Goal: Information Seeking & Learning: Check status

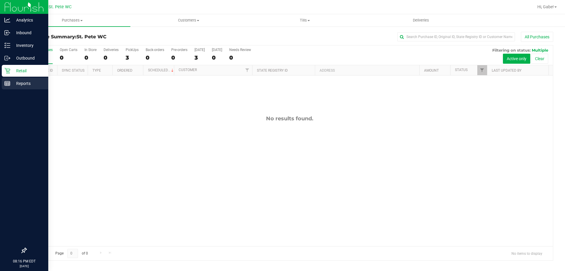
drag, startPoint x: 0, startPoint y: 0, endPoint x: 13, endPoint y: 86, distance: 86.9
click at [18, 87] on div "Reports" at bounding box center [25, 83] width 47 height 12
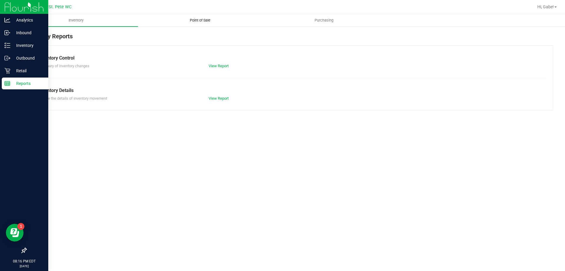
click at [199, 20] on span "Point of Sale" at bounding box center [200, 20] width 37 height 5
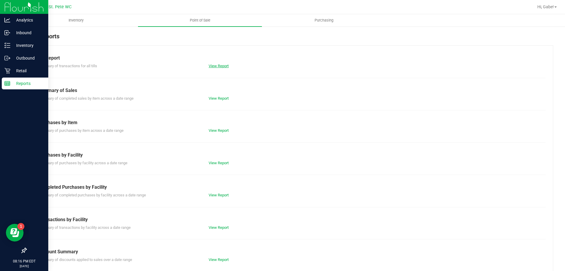
click at [219, 67] on link "View Report" at bounding box center [219, 66] width 20 height 4
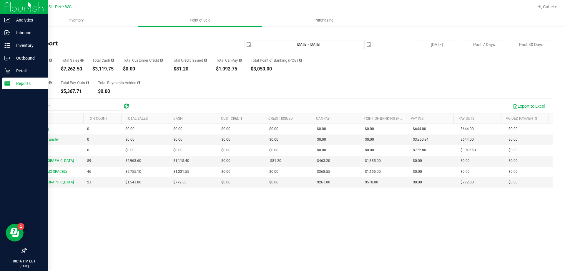
drag, startPoint x: 83, startPoint y: 69, endPoint x: 64, endPoint y: 68, distance: 18.6
click at [64, 68] on div "$7,262.50" at bounding box center [72, 69] width 23 height 5
copy div "7,262.50"
click at [246, 46] on span "select" at bounding box center [248, 44] width 5 height 5
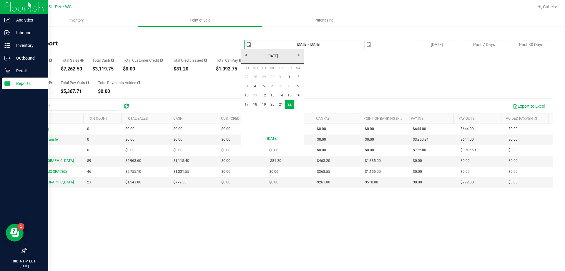
scroll to position [0, 15]
click at [255, 102] on link "18" at bounding box center [255, 104] width 9 height 9
type input "[DATE]"
type input "[DATE] - [DATE]"
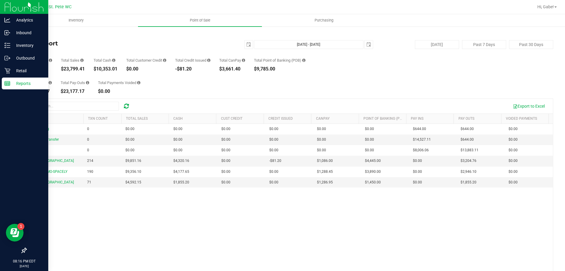
drag, startPoint x: 85, startPoint y: 68, endPoint x: 65, endPoint y: 69, distance: 20.0
click at [65, 69] on div "Transactions 475 Total Sales $23,799.41 Total Cash $10,353.01 Total Customer Cr…" at bounding box center [290, 60] width 528 height 22
click at [62, 69] on div "$23,799.41" at bounding box center [73, 69] width 24 height 5
drag, startPoint x: 62, startPoint y: 69, endPoint x: 87, endPoint y: 69, distance: 24.1
click at [87, 69] on div "Transactions 475 Total Sales $23,799.41 Total Cash $10,353.01 Total Customer Cr…" at bounding box center [290, 60] width 528 height 22
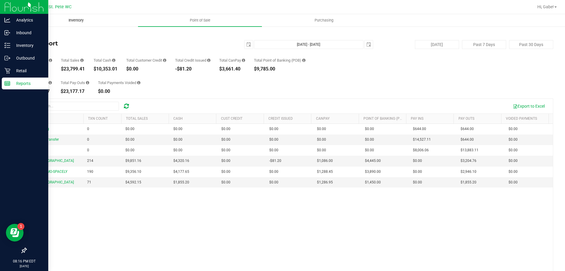
copy div "23,799.41"
click at [248, 44] on span "select" at bounding box center [249, 44] width 8 height 8
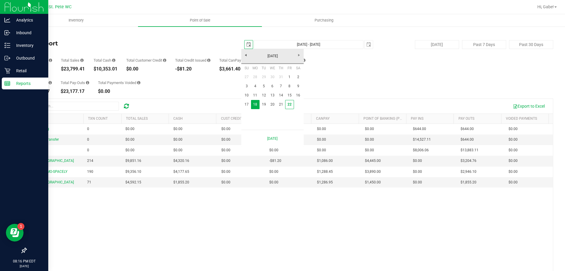
scroll to position [0, 15]
click at [288, 77] on link "1" at bounding box center [289, 76] width 9 height 9
type input "[DATE]"
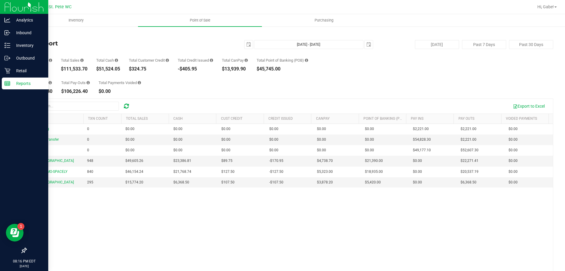
drag, startPoint x: 87, startPoint y: 68, endPoint x: 64, endPoint y: 67, distance: 23.9
click at [64, 67] on div "$111,533.70" at bounding box center [74, 69] width 26 height 5
copy div "111,533.70"
click at [414, 49] on div "Back Till Report [DATE] [DATE] - [DATE] [DATE] [DATE] Past 7 Days Past 30 Days …" at bounding box center [290, 170] width 528 height 277
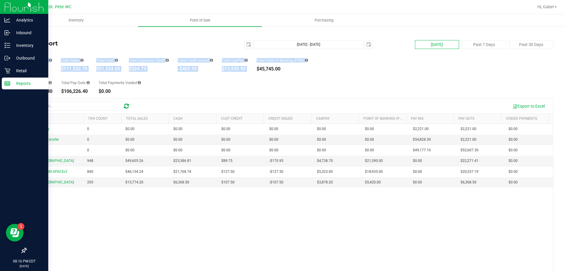
click at [415, 46] on button "[DATE]" at bounding box center [437, 44] width 44 height 9
type input "[DATE] - [DATE]"
click at [199, 19] on span "Point of Sale" at bounding box center [200, 20] width 37 height 5
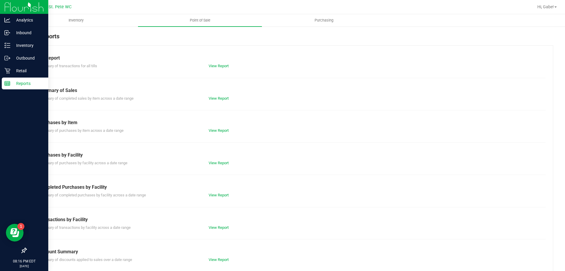
click at [233, 257] on div "View Report" at bounding box center [246, 259] width 85 height 6
click at [227, 261] on link "View Report" at bounding box center [219, 259] width 20 height 4
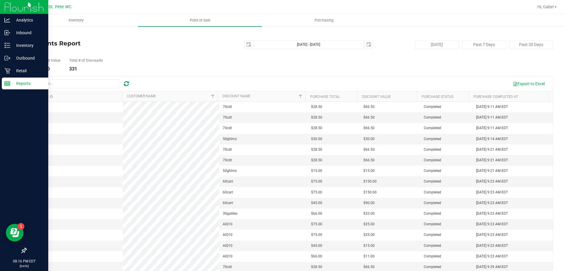
drag, startPoint x: 55, startPoint y: 69, endPoint x: 28, endPoint y: 68, distance: 27.1
click at [28, 68] on div "$11,235.00" at bounding box center [43, 69] width 34 height 5
copy div "11,235.00"
